Goal: Information Seeking & Learning: Learn about a topic

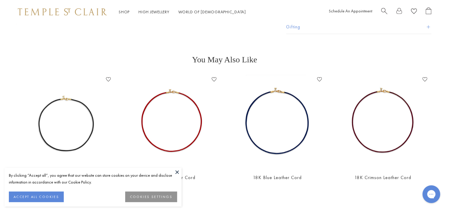
scroll to position [237, 0]
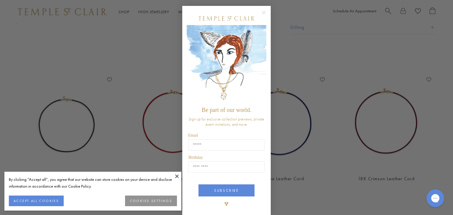
click at [263, 12] on circle "Close dialog" at bounding box center [264, 12] width 7 height 7
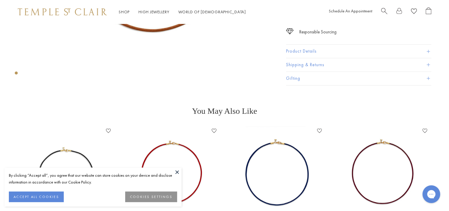
scroll to position [184, 0]
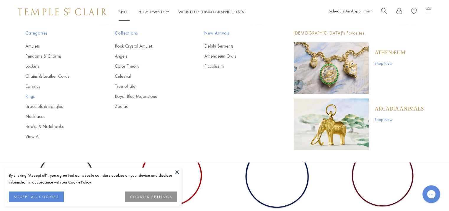
click at [31, 96] on link "Rings" at bounding box center [58, 96] width 66 height 6
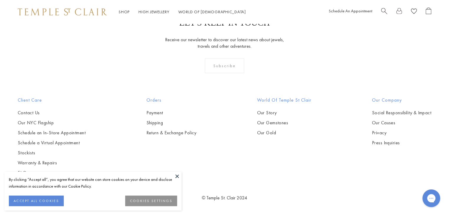
scroll to position [2182, 0]
click at [148, 11] on link "High Jewellery High Jewellery" at bounding box center [153, 11] width 31 height 5
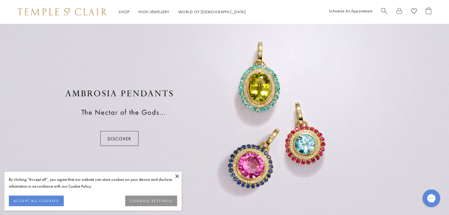
scroll to position [495, 0]
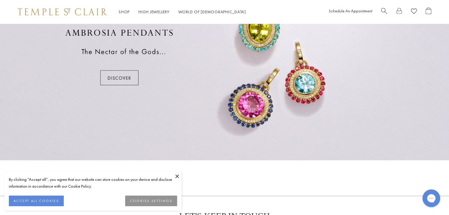
click at [119, 81] on div at bounding box center [224, 57] width 449 height 207
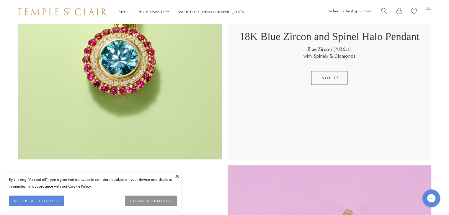
scroll to position [491, 0]
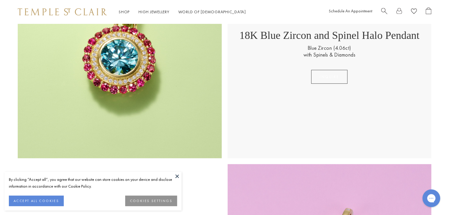
click at [336, 79] on button "inquire" at bounding box center [329, 77] width 36 height 14
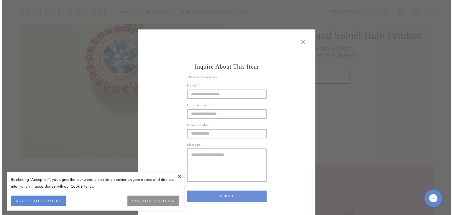
scroll to position [494, 0]
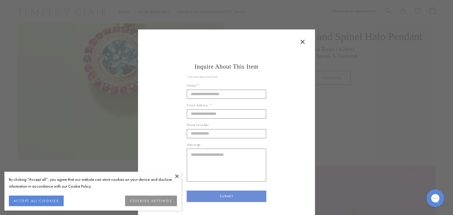
click at [299, 45] on icon at bounding box center [302, 41] width 7 height 7
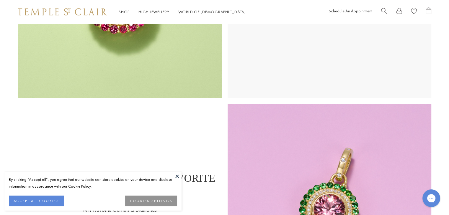
scroll to position [511, 0]
